Goal: Find specific page/section: Find specific page/section

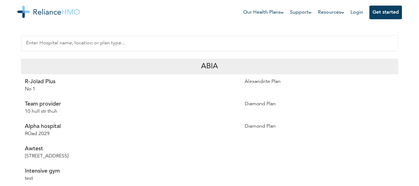
scroll to position [143, 0]
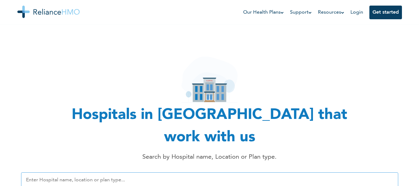
click at [325, 172] on input "text" at bounding box center [209, 180] width 377 height 16
type input "isolo"
